Goal: Task Accomplishment & Management: Complete application form

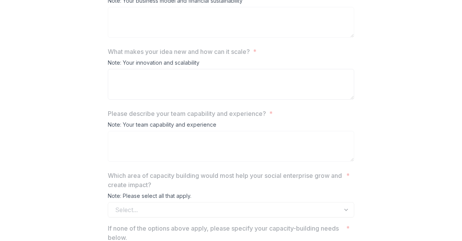
scroll to position [1052, 0]
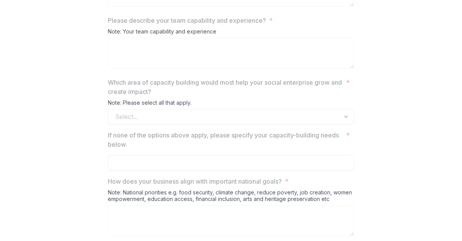
click at [174, 124] on div "Select..." at bounding box center [231, 116] width 246 height 15
click at [348, 124] on div "Select..." at bounding box center [231, 116] width 246 height 15
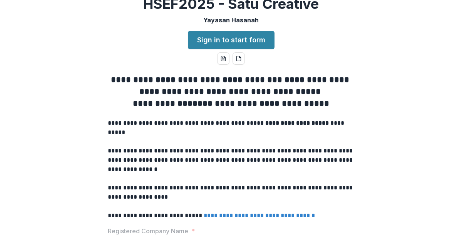
scroll to position [0, 0]
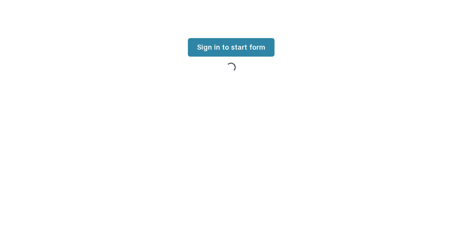
scroll to position [27, 0]
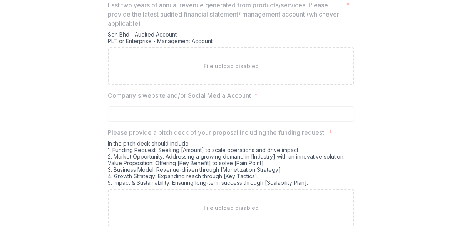
scroll to position [1388, 0]
